Goal: Information Seeking & Learning: Learn about a topic

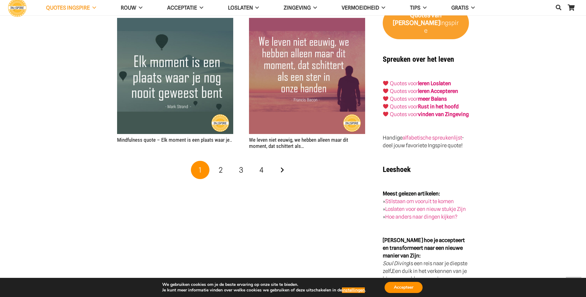
scroll to position [1019, 0]
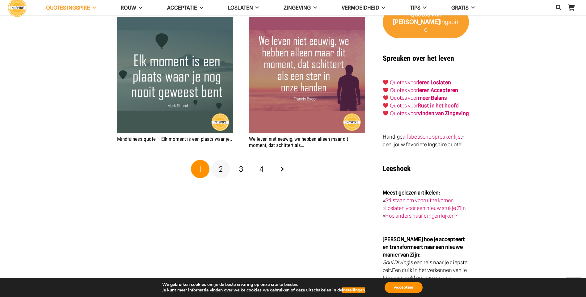
click at [217, 168] on link "2" at bounding box center [220, 169] width 19 height 19
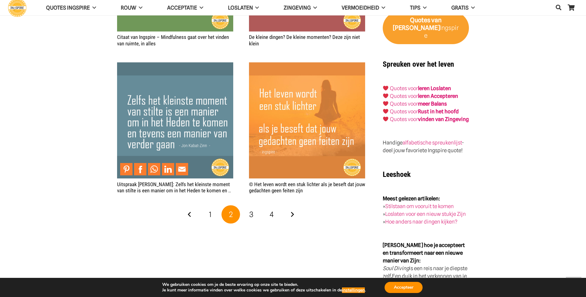
scroll to position [1019, 0]
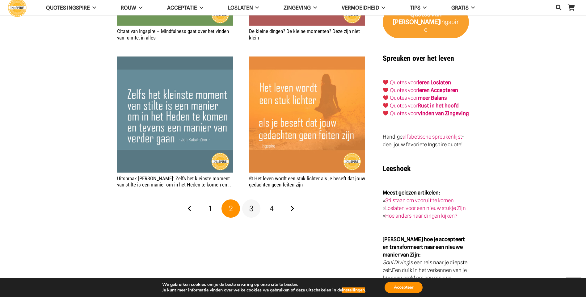
click at [253, 208] on span "3" at bounding box center [251, 208] width 4 height 9
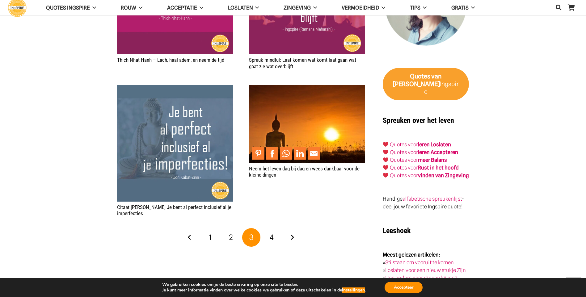
scroll to position [988, 0]
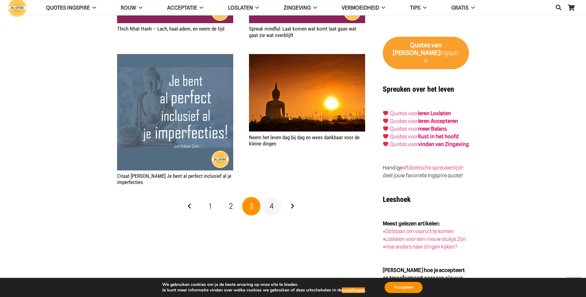
click at [273, 205] on span "4" at bounding box center [272, 206] width 4 height 9
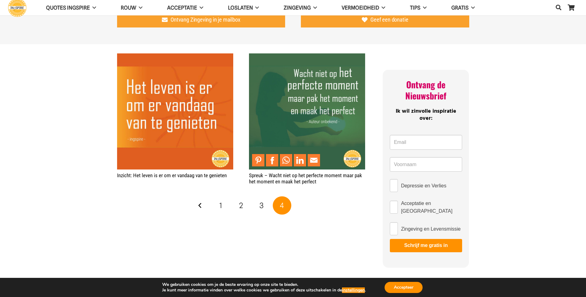
scroll to position [247, 0]
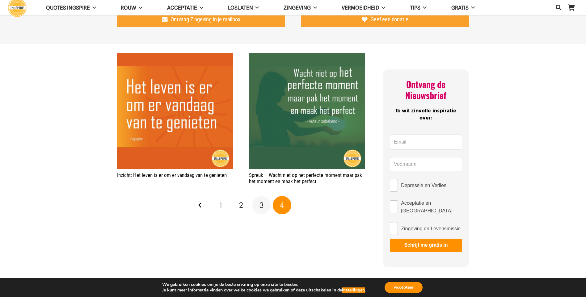
click at [268, 200] on link "3" at bounding box center [261, 205] width 19 height 19
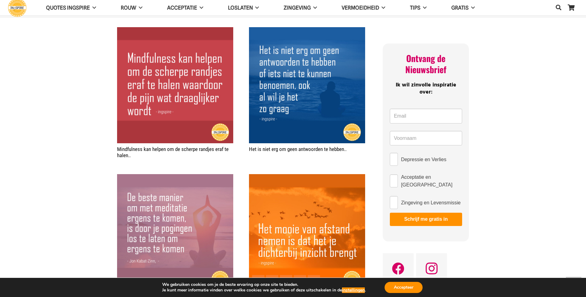
scroll to position [309, 0]
